Goal: Find specific page/section: Find specific page/section

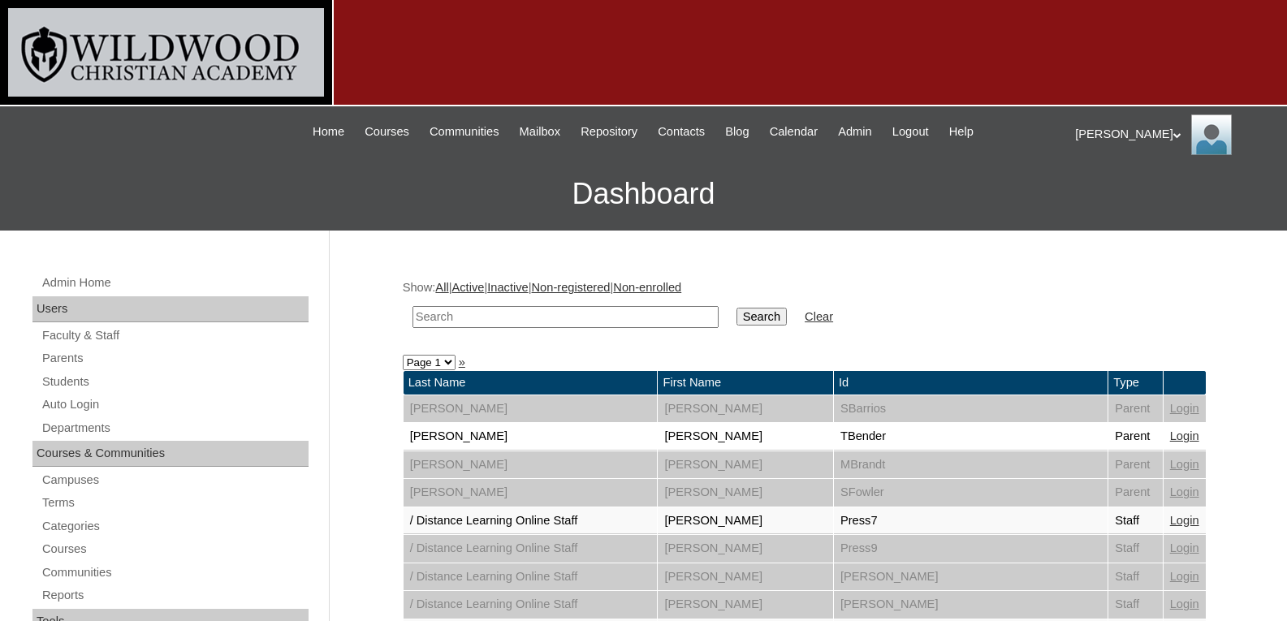
drag, startPoint x: 0, startPoint y: 0, endPoint x: 603, endPoint y: 318, distance: 682.2
click at [603, 318] on input "text" at bounding box center [566, 317] width 306 height 22
type input "cowe"
click at [737, 308] on input "Search" at bounding box center [762, 317] width 50 height 18
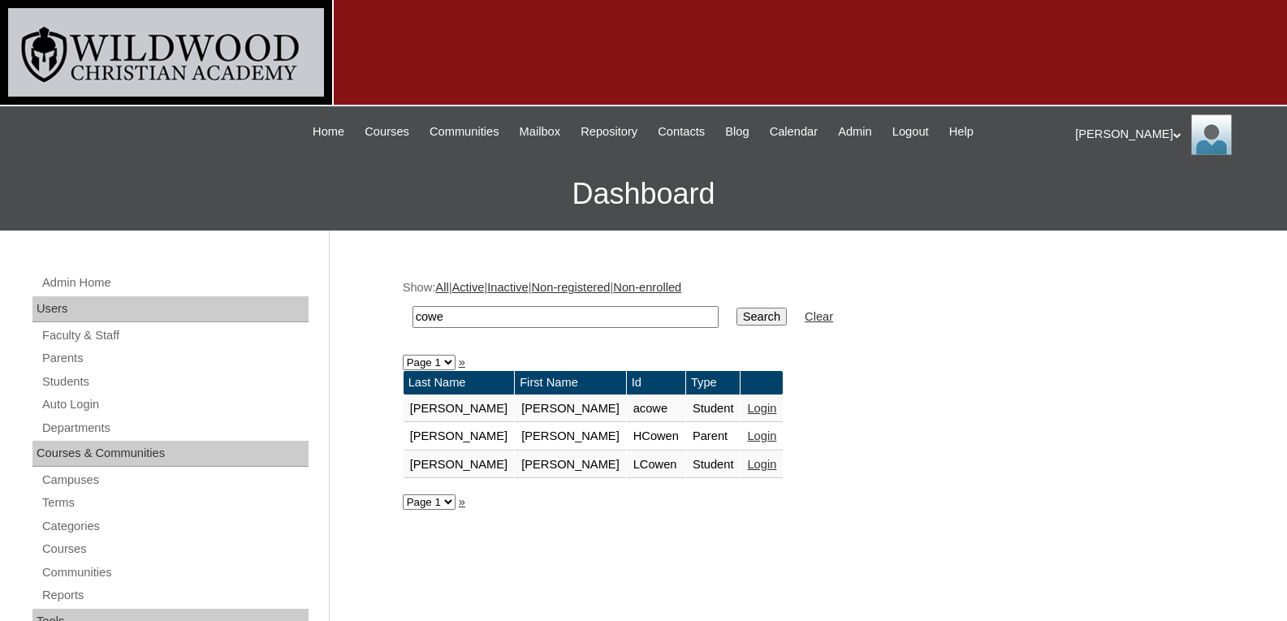
click at [747, 467] on link "Login" at bounding box center [761, 464] width 29 height 13
